Goal: Download file/media

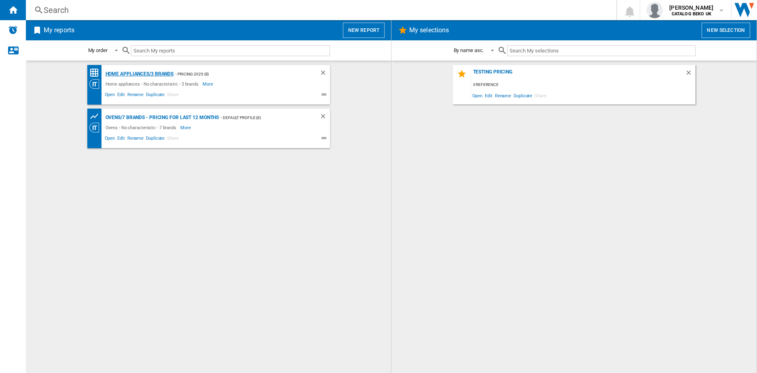
click at [161, 75] on div "Home appliances/3 brands" at bounding box center [138, 74] width 70 height 10
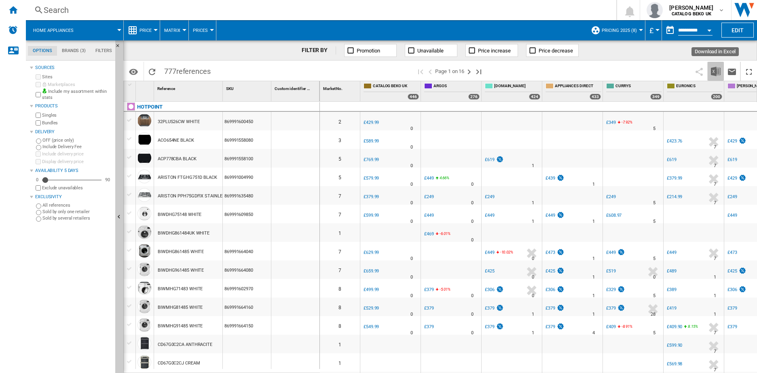
click at [711, 72] on img "Download in Excel" at bounding box center [715, 72] width 10 height 10
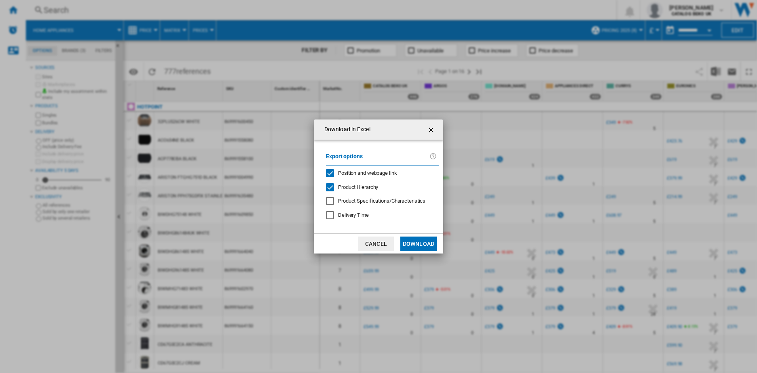
click at [412, 242] on button "Download" at bounding box center [418, 244] width 36 height 15
